Goal: Navigation & Orientation: Find specific page/section

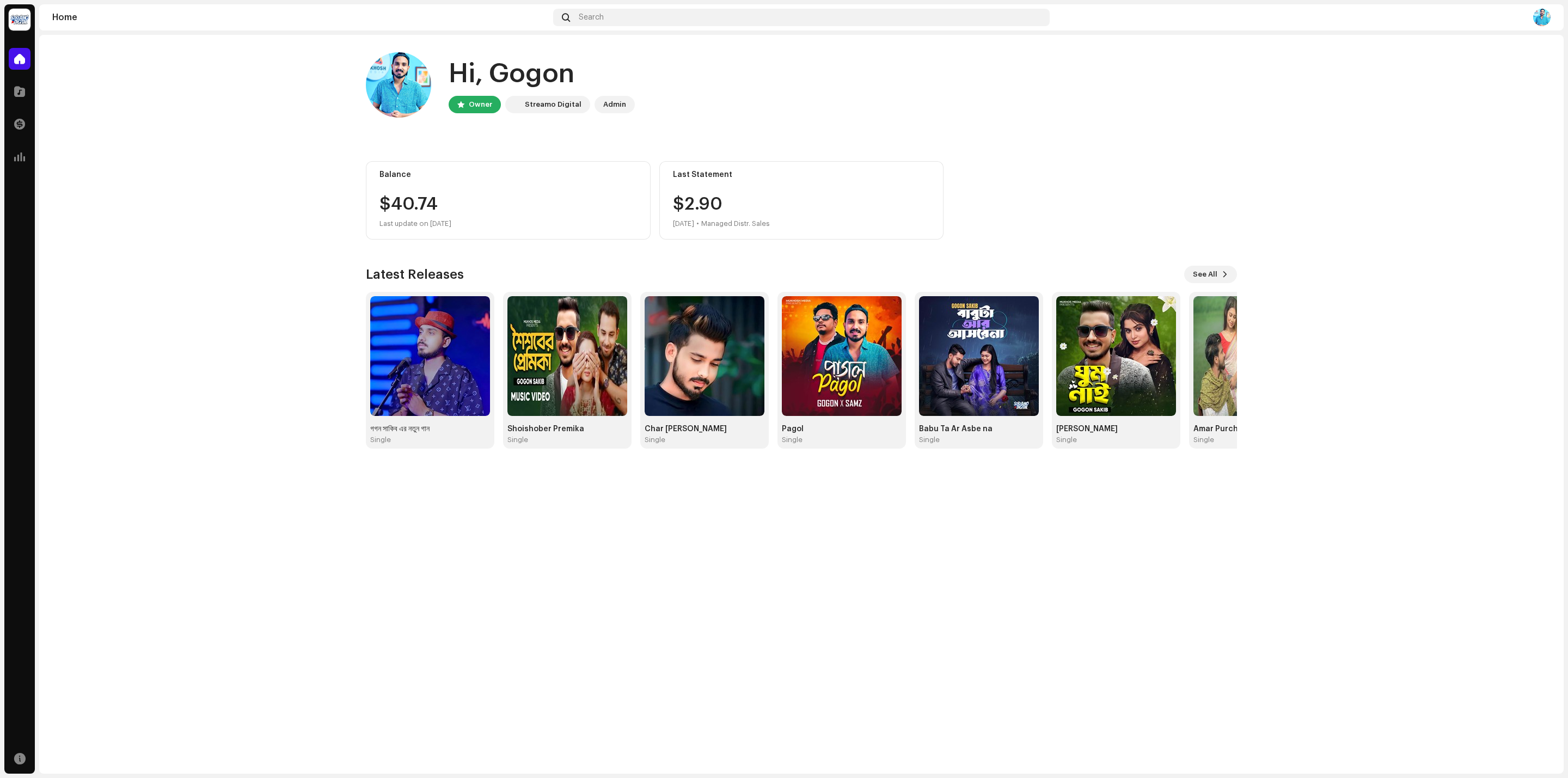
click at [274, 572] on div "Hi, Gogon Owner Streamo Digital Admin Balance $40.74 Last update on [DATE] Last…" at bounding box center [801, 404] width 1524 height 739
click at [456, 667] on div "Hi, Gogon Owner Streamo Digital Admin Balance $40.74 Last update on [DATE] Last…" at bounding box center [801, 404] width 1524 height 739
click at [21, 92] on span at bounding box center [19, 91] width 10 height 9
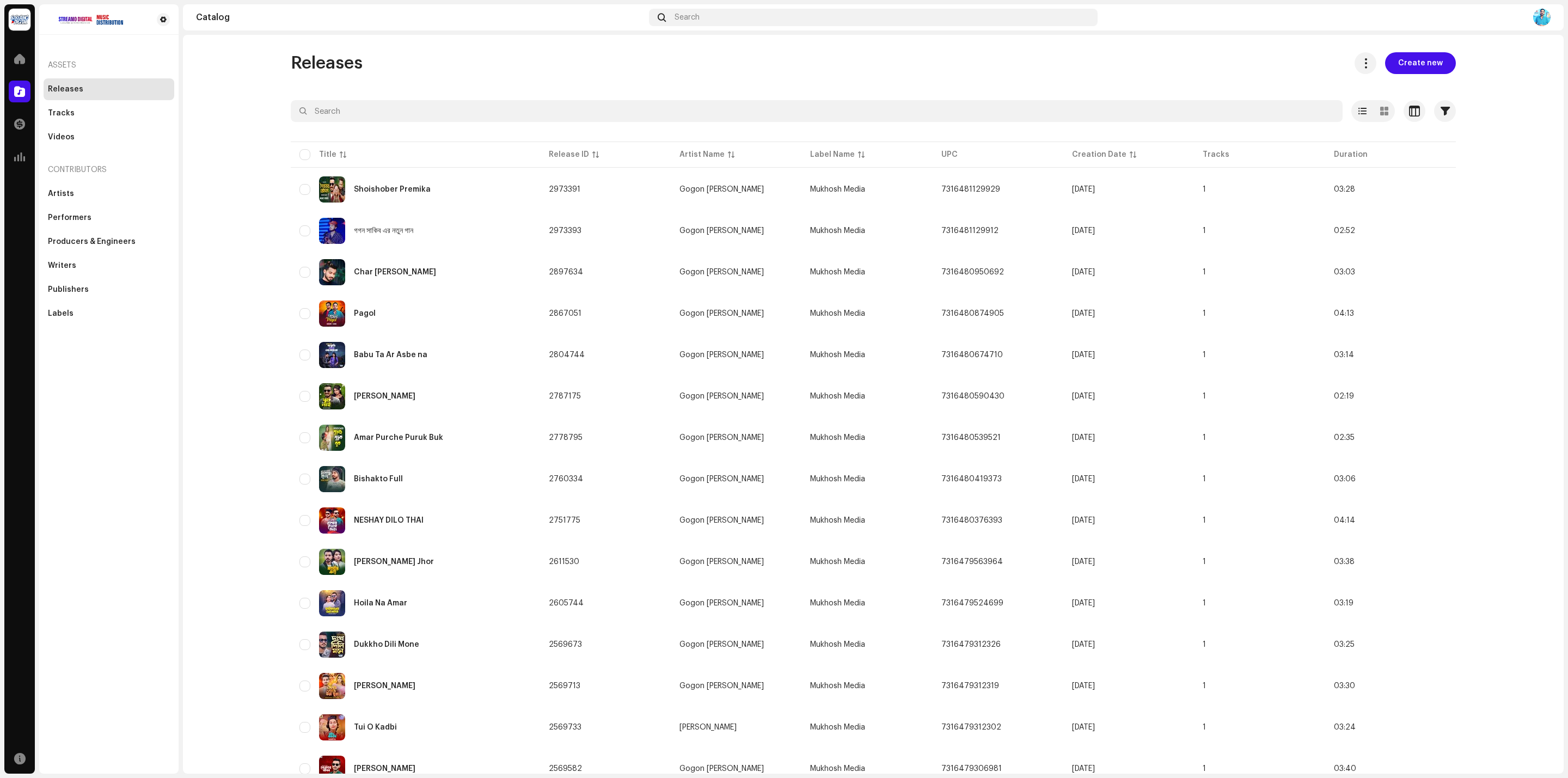
drag, startPoint x: 1565, startPoint y: 215, endPoint x: 1567, endPoint y: 267, distance: 52.0
click at [1567, 267] on div "Mukhosh Media Home Catalog Transactions Analytics Resources Assets Releases Tra…" at bounding box center [784, 389] width 1568 height 778
drag, startPoint x: 1557, startPoint y: 598, endPoint x: 1567, endPoint y: 577, distance: 23.3
click at [1558, 602] on div "Mukhosh Media Home Catalog Transactions Analytics Resources Assets Releases Tra…" at bounding box center [784, 389] width 1568 height 778
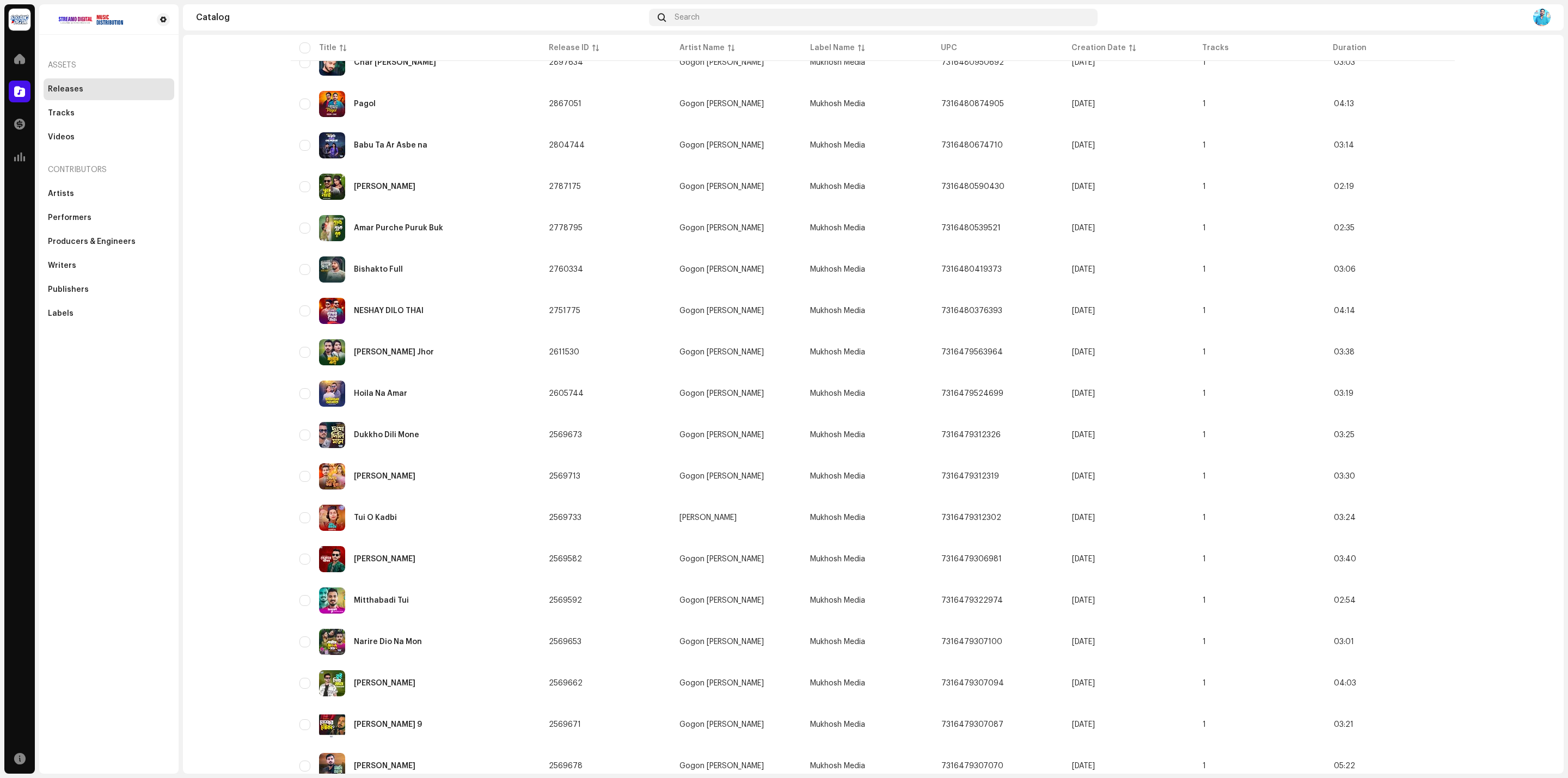
scroll to position [403, 0]
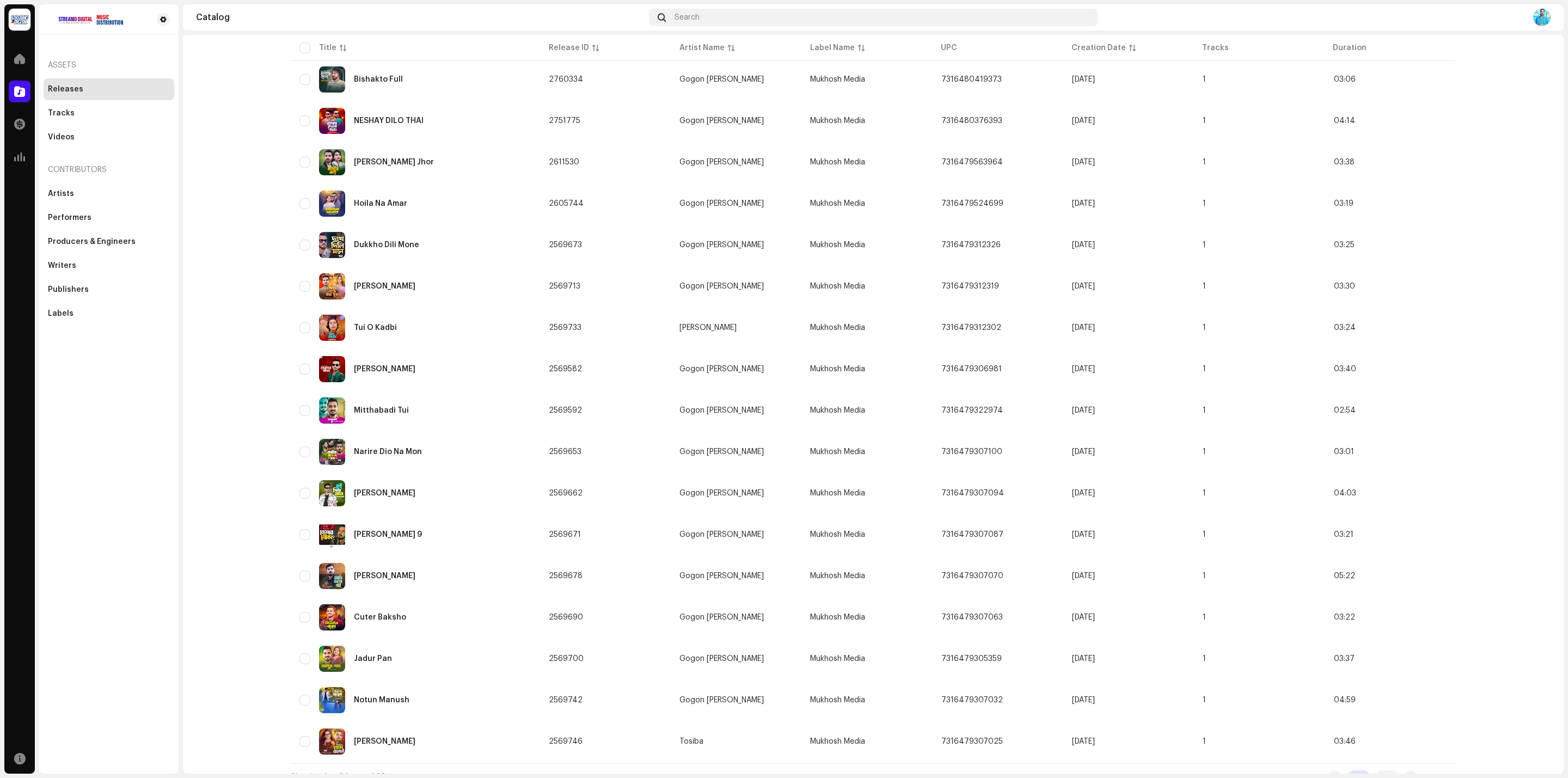
click at [1566, 676] on div "Mukhosh Media Home Catalog Transactions Analytics Resources Assets Releases Tra…" at bounding box center [784, 389] width 1568 height 778
click at [1445, 773] on div "24" at bounding box center [1446, 777] width 21 height 9
click at [1389, 771] on div "2" at bounding box center [1387, 777] width 22 height 13
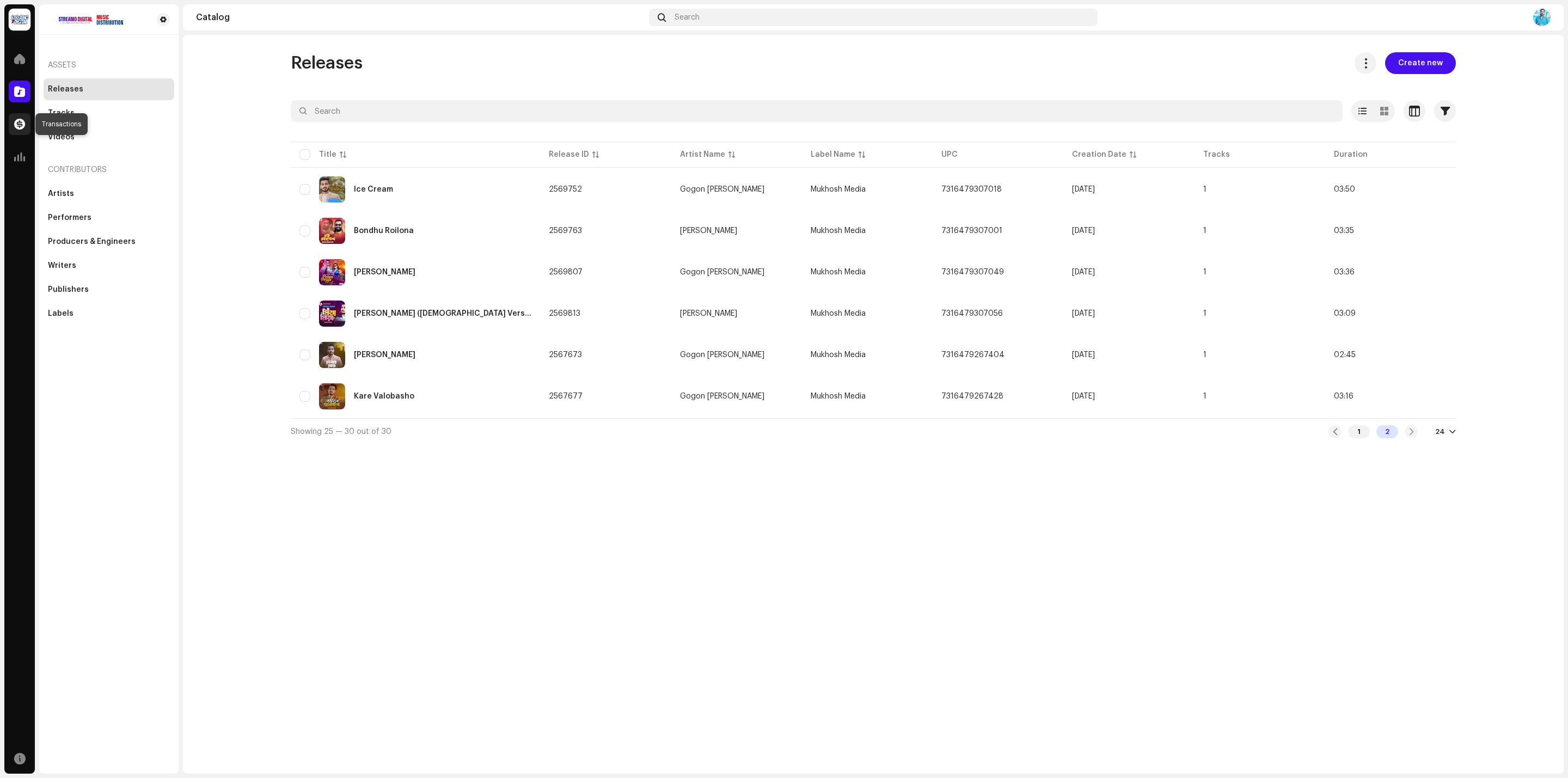
click at [10, 124] on div at bounding box center [19, 123] width 22 height 22
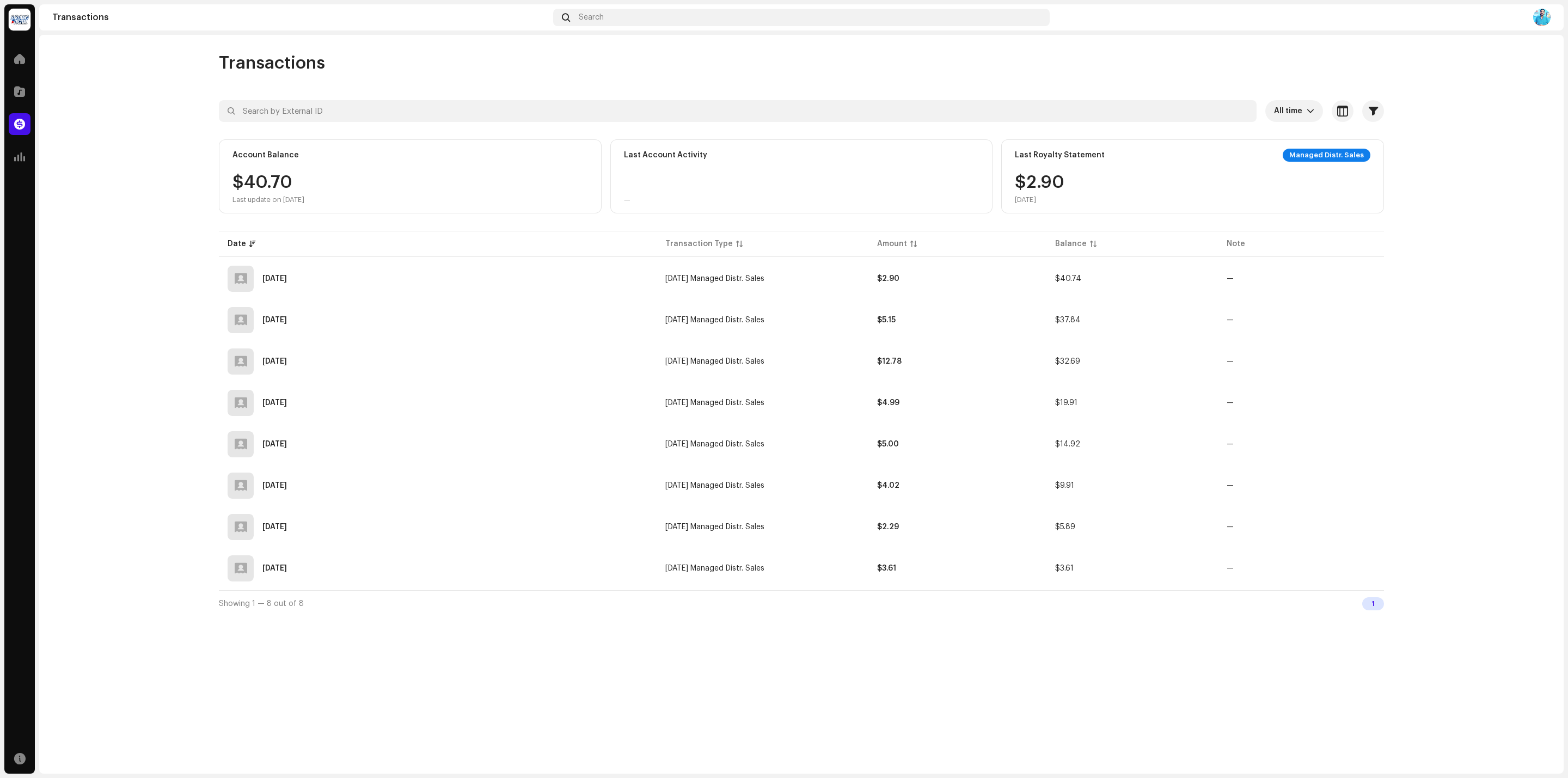
click at [130, 172] on transactions-list "Transactions All time Selected 0 Select all Options Filters Types Statements Pa…" at bounding box center [801, 334] width 1524 height 564
